Goal: Entertainment & Leisure: Consume media (video, audio)

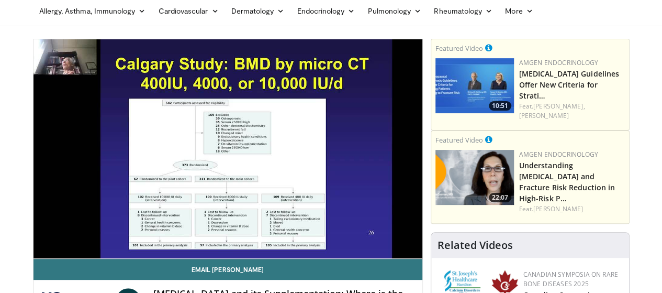
scroll to position [63, 0]
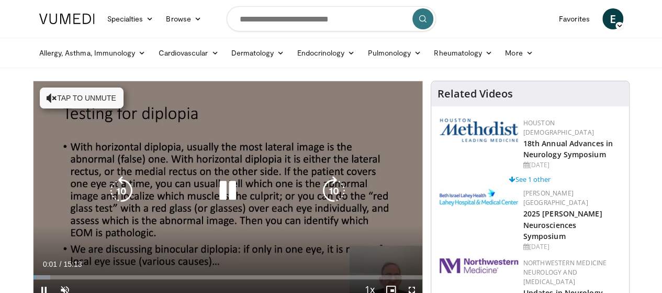
click at [51, 104] on button "Tap to unmute" at bounding box center [82, 97] width 84 height 21
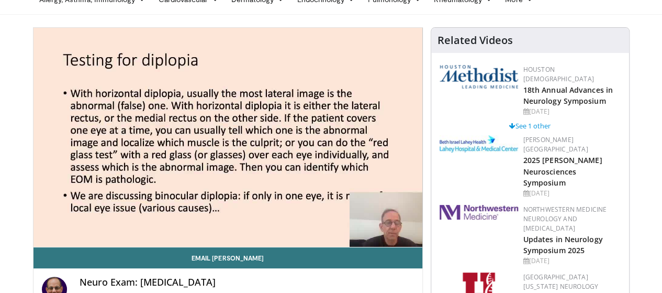
scroll to position [63, 0]
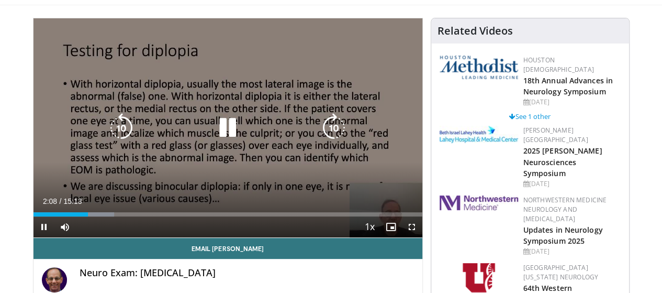
click at [216, 129] on icon "Video Player" at bounding box center [227, 127] width 29 height 29
click at [214, 136] on icon "Video Player" at bounding box center [227, 127] width 29 height 29
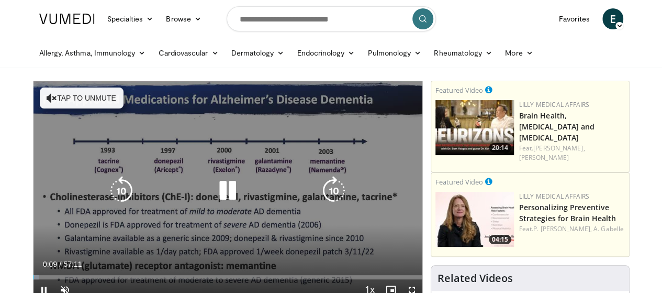
click at [81, 100] on button "Tap to unmute" at bounding box center [82, 97] width 84 height 21
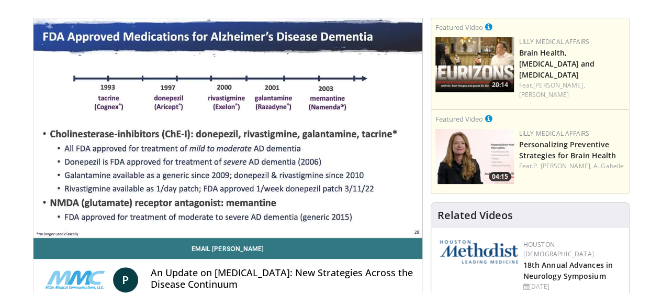
scroll to position [84, 0]
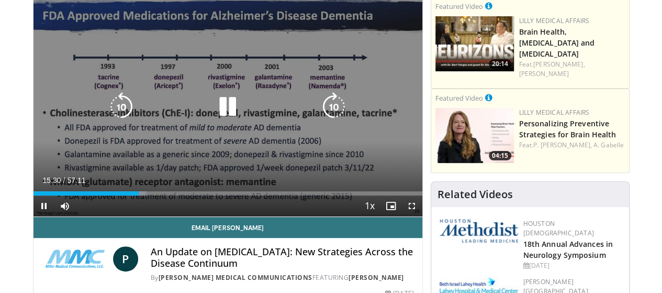
click at [226, 121] on icon "Video Player" at bounding box center [227, 106] width 29 height 29
click at [223, 118] on icon "Video Player" at bounding box center [227, 106] width 29 height 29
click at [218, 121] on icon "Video Player" at bounding box center [227, 106] width 29 height 29
click at [218, 116] on icon "Video Player" at bounding box center [227, 106] width 29 height 29
click at [216, 121] on icon "Video Player" at bounding box center [227, 106] width 29 height 29
